Goal: Information Seeking & Learning: Learn about a topic

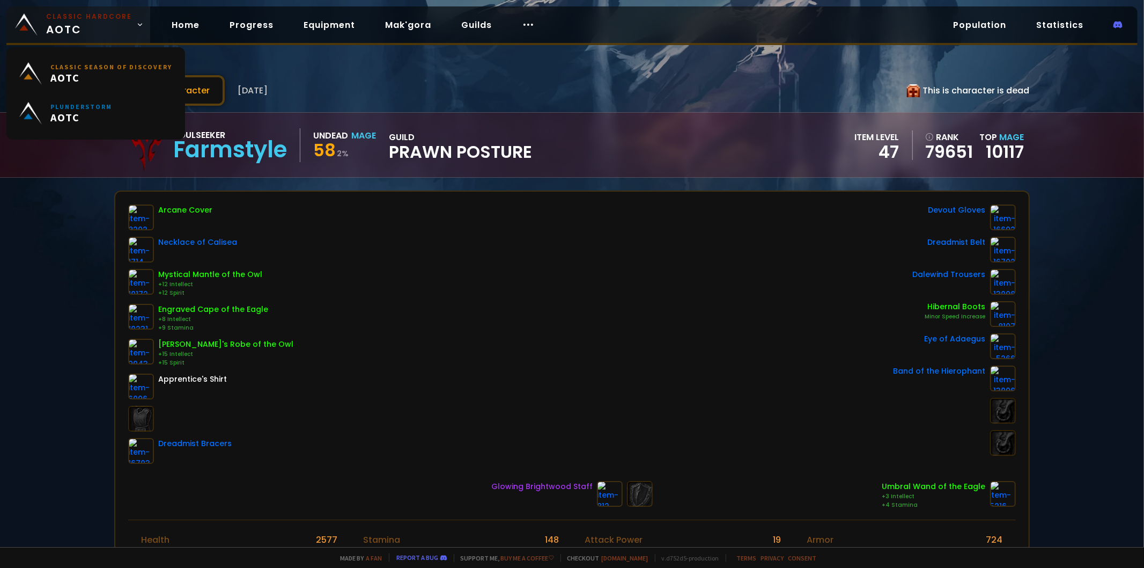
click at [35, 23] on img at bounding box center [26, 24] width 23 height 23
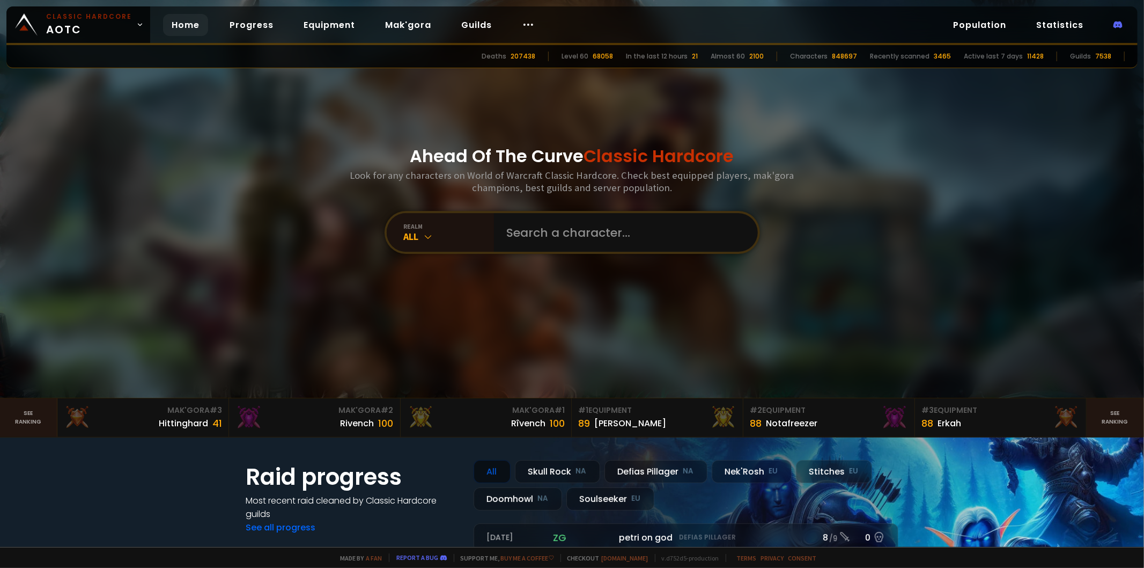
click at [605, 256] on div "Ahead Of The Curve Classic Hardcore Look for any characters on World of Warcraf…" at bounding box center [572, 199] width 647 height 398
click at [605, 240] on input "text" at bounding box center [623, 232] width 245 height 39
type input "exfoolish"
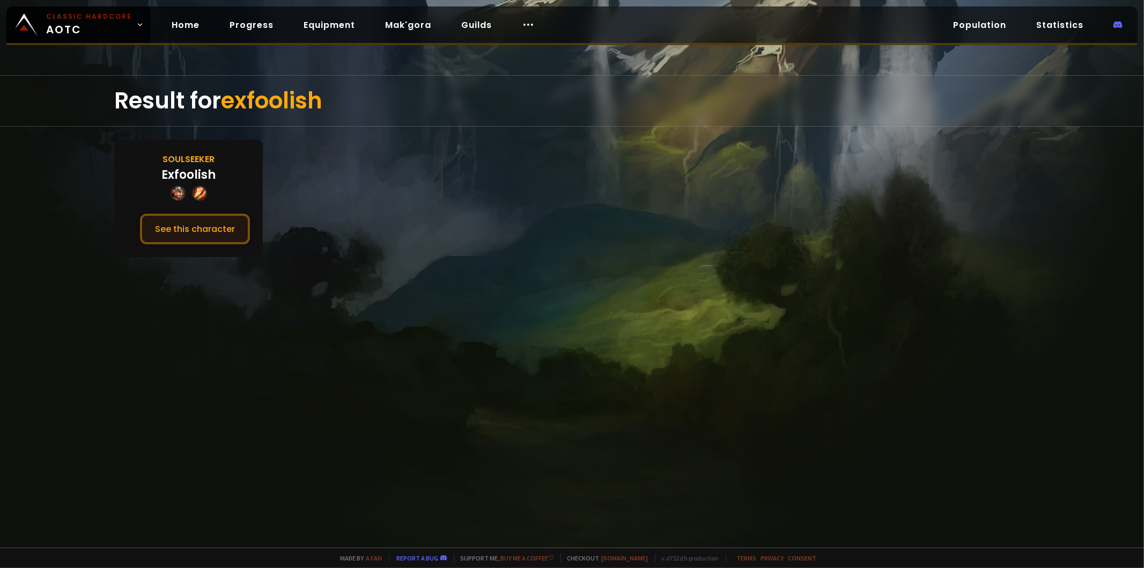
click at [207, 226] on button "See this character" at bounding box center [195, 229] width 110 height 31
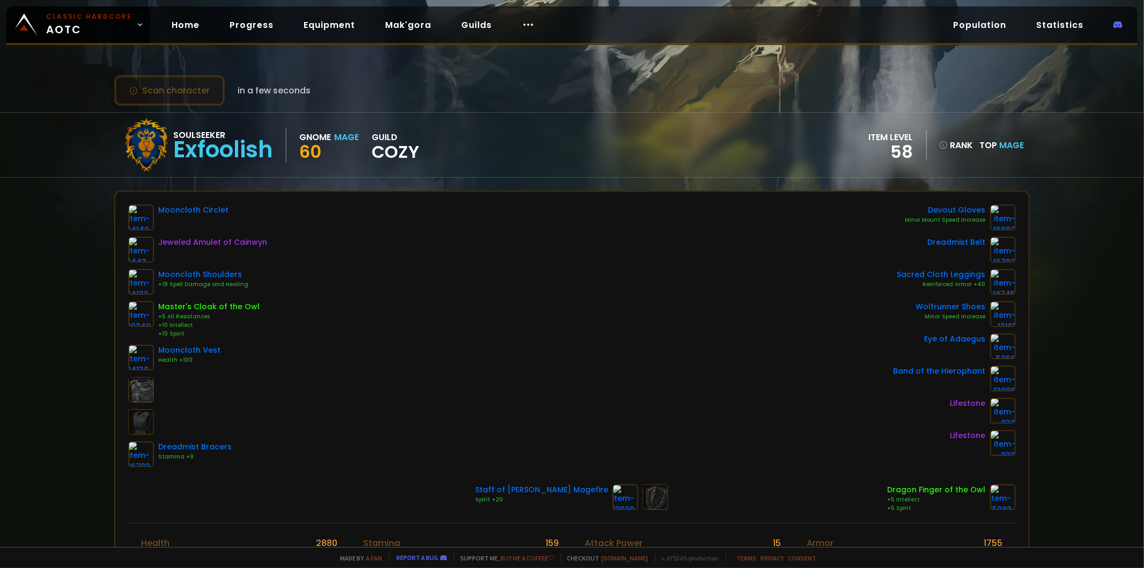
click at [196, 91] on button "Scan character" at bounding box center [169, 90] width 111 height 31
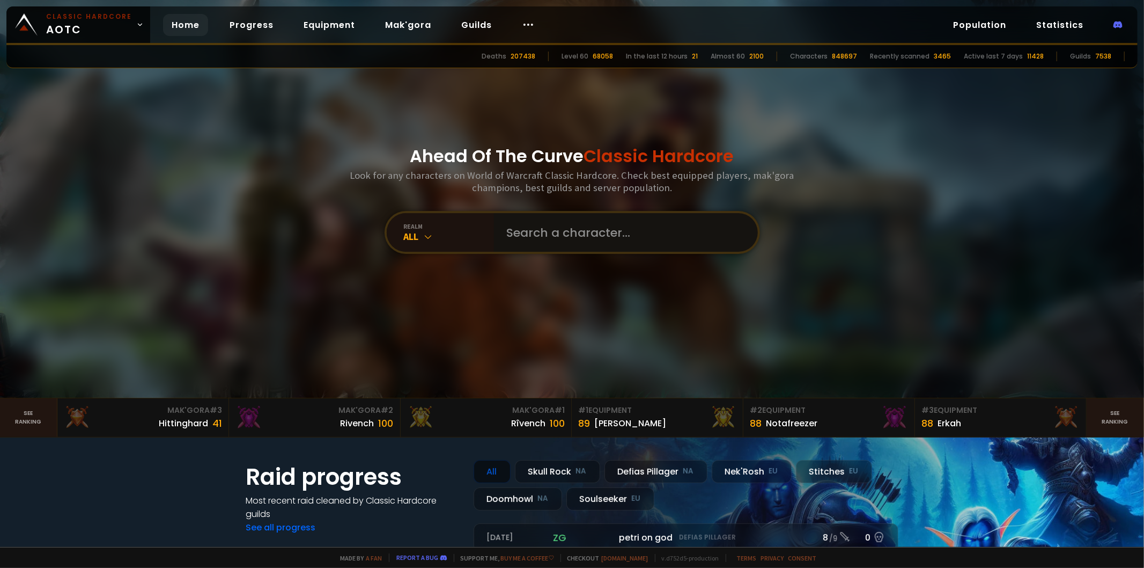
click at [606, 237] on input "text" at bounding box center [623, 232] width 245 height 39
type input "m"
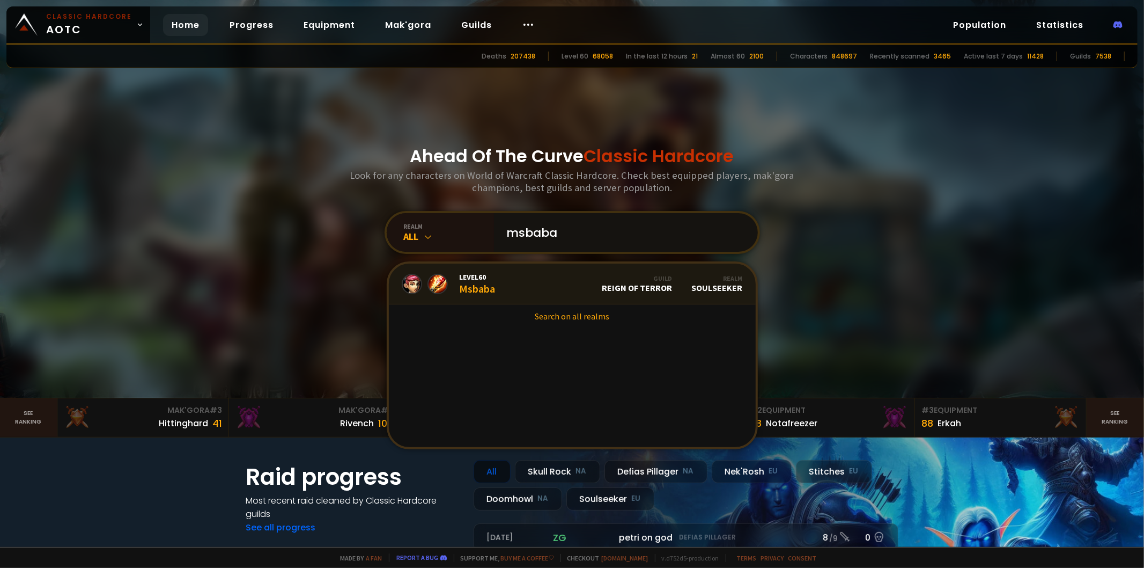
type input "msbaba"
click at [575, 275] on link "Level 60 Msbaba Guild Reign of Terror Realm Soulseeker" at bounding box center [572, 283] width 367 height 41
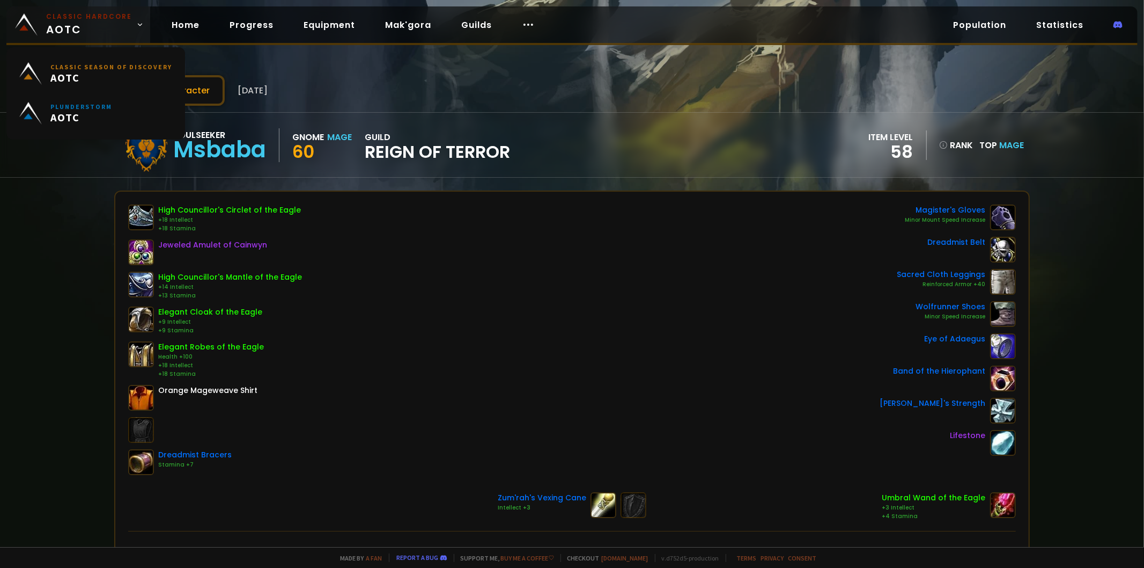
click at [7, 12] on link "Classic Hardcore AOTC" at bounding box center [78, 24] width 144 height 36
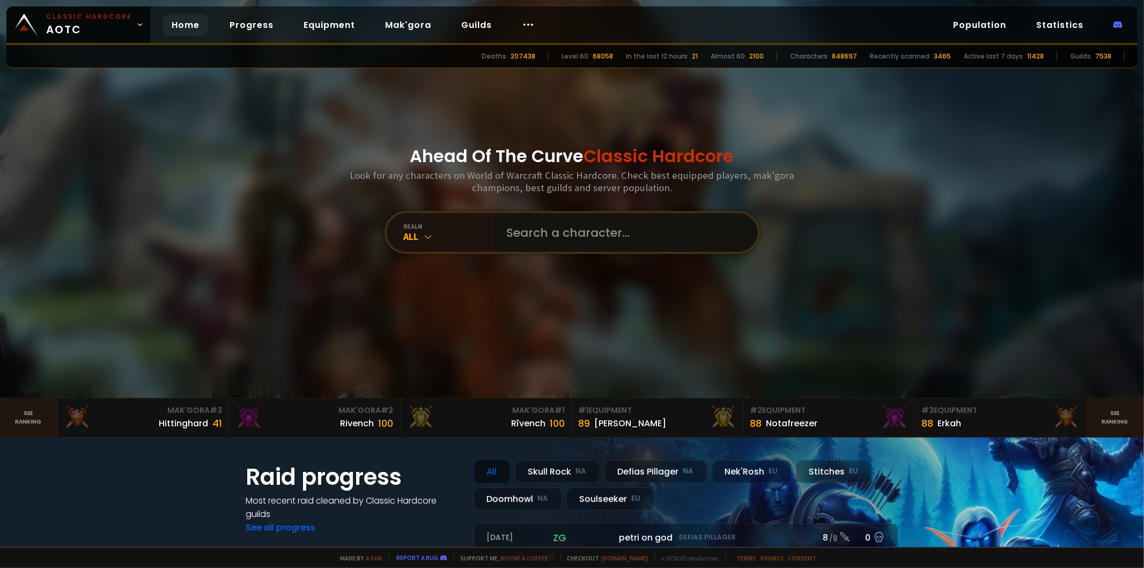
click at [550, 243] on input "text" at bounding box center [623, 232] width 245 height 39
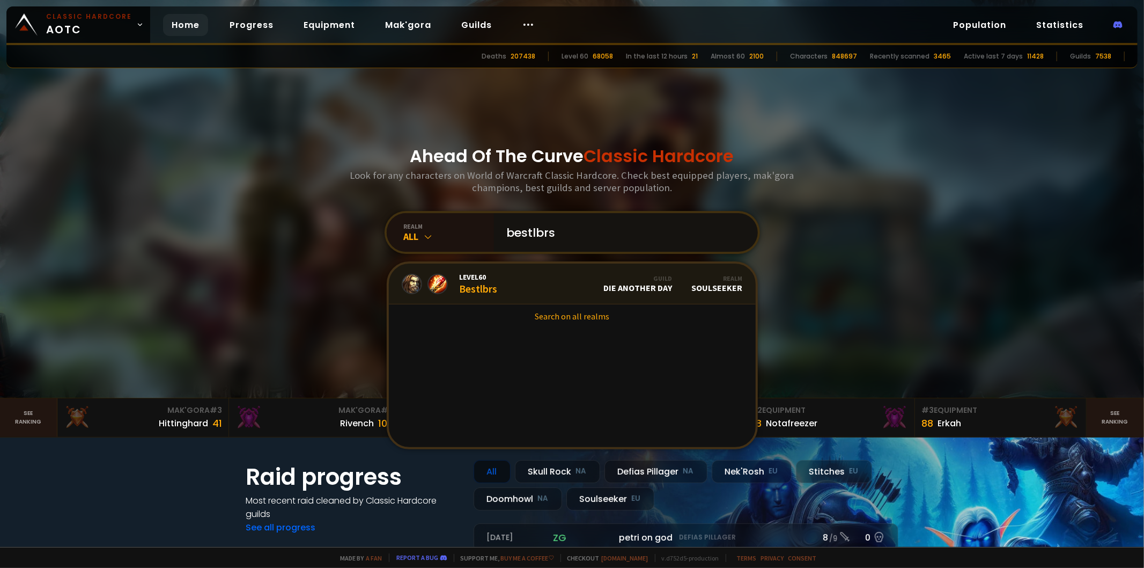
type input "bestlbrs"
click at [535, 281] on link "Level 60 Bestlbrs Guild Die Another Day Realm Soulseeker" at bounding box center [572, 283] width 367 height 41
